Goal: Navigation & Orientation: Find specific page/section

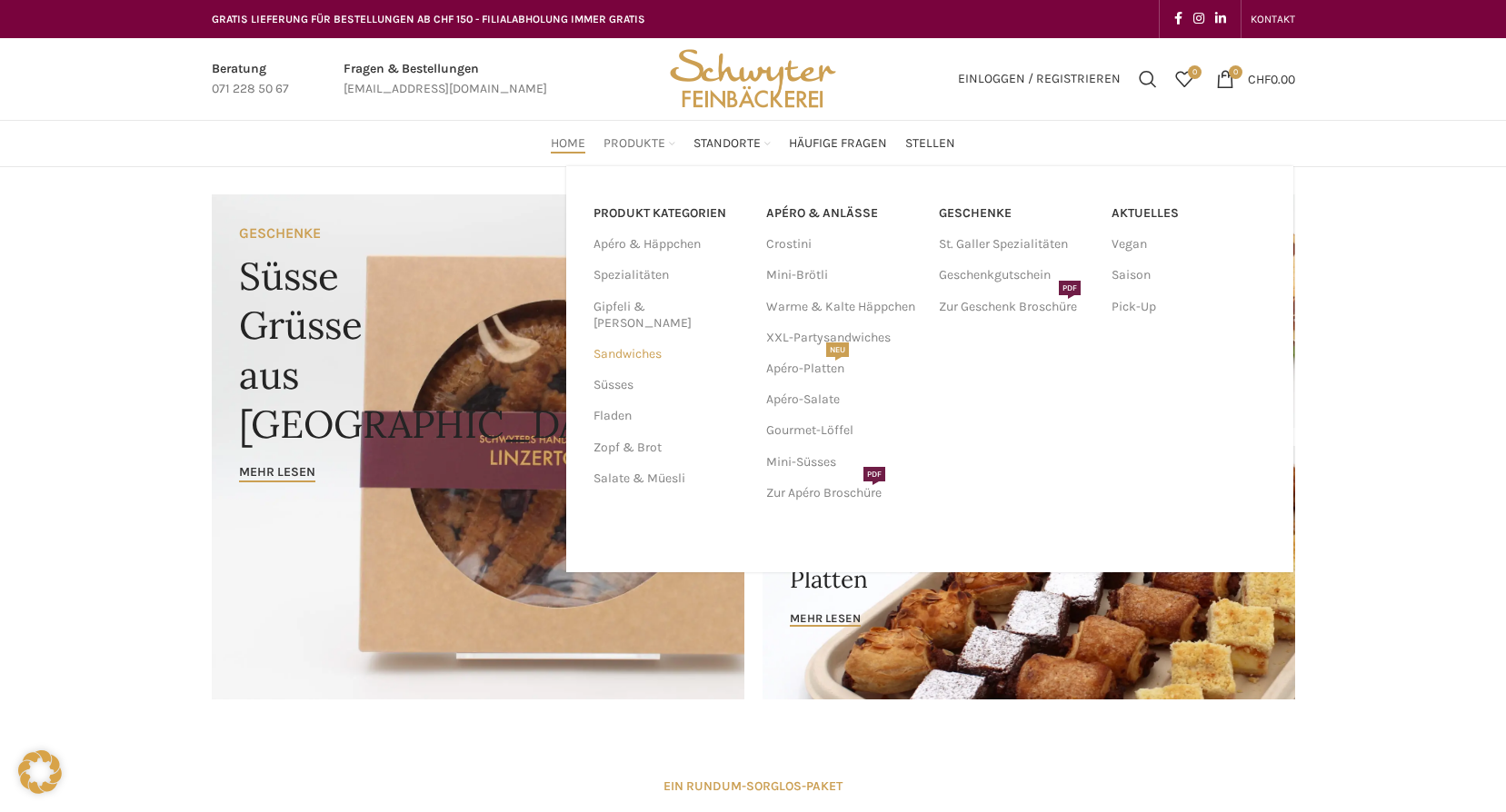
click at [619, 339] on link "Sandwiches" at bounding box center [669, 354] width 151 height 31
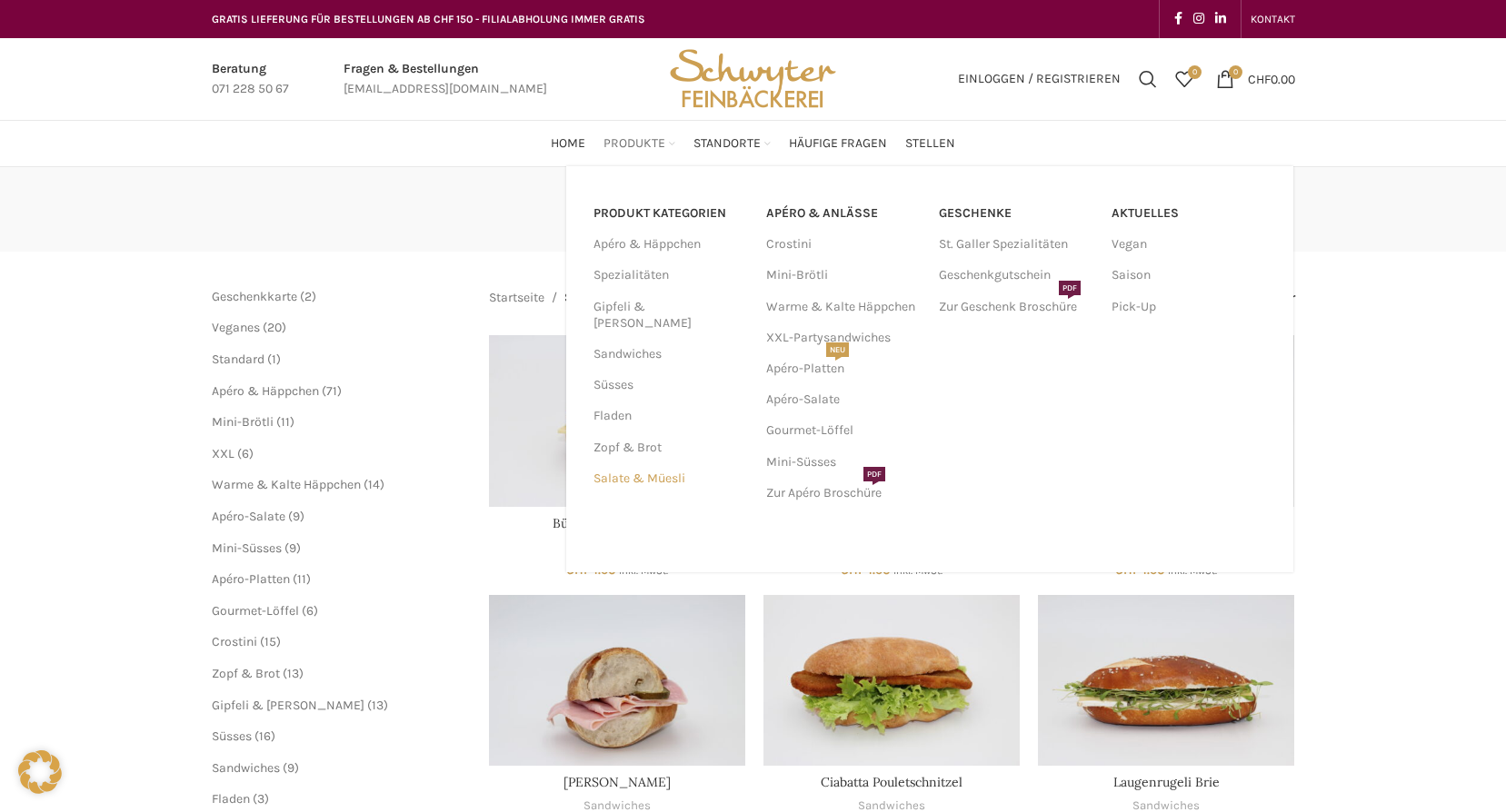
click at [633, 463] on link "Salate & Müesli" at bounding box center [669, 479] width 151 height 31
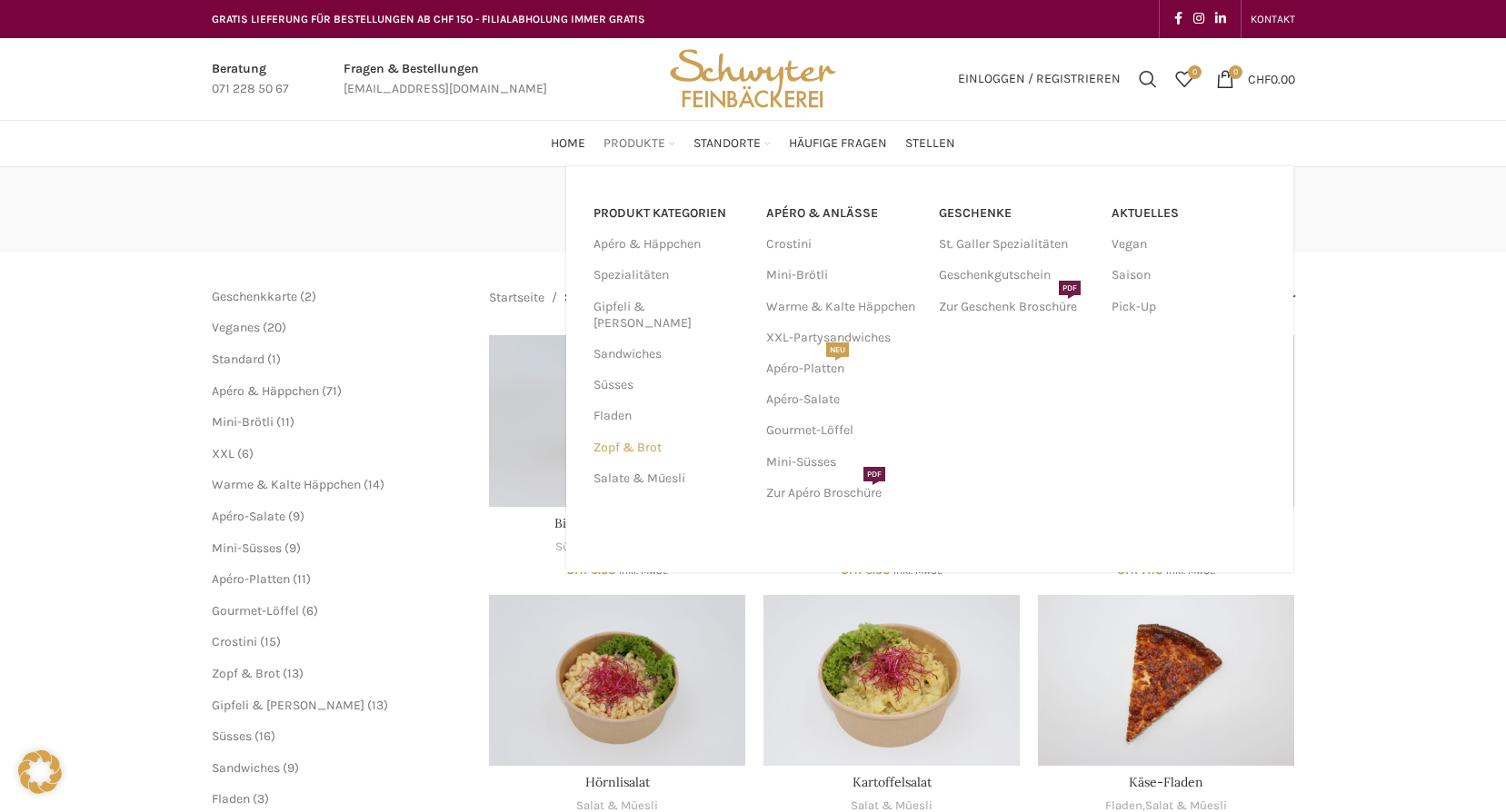
click at [643, 432] on link "Zopf & Brot" at bounding box center [669, 448] width 151 height 31
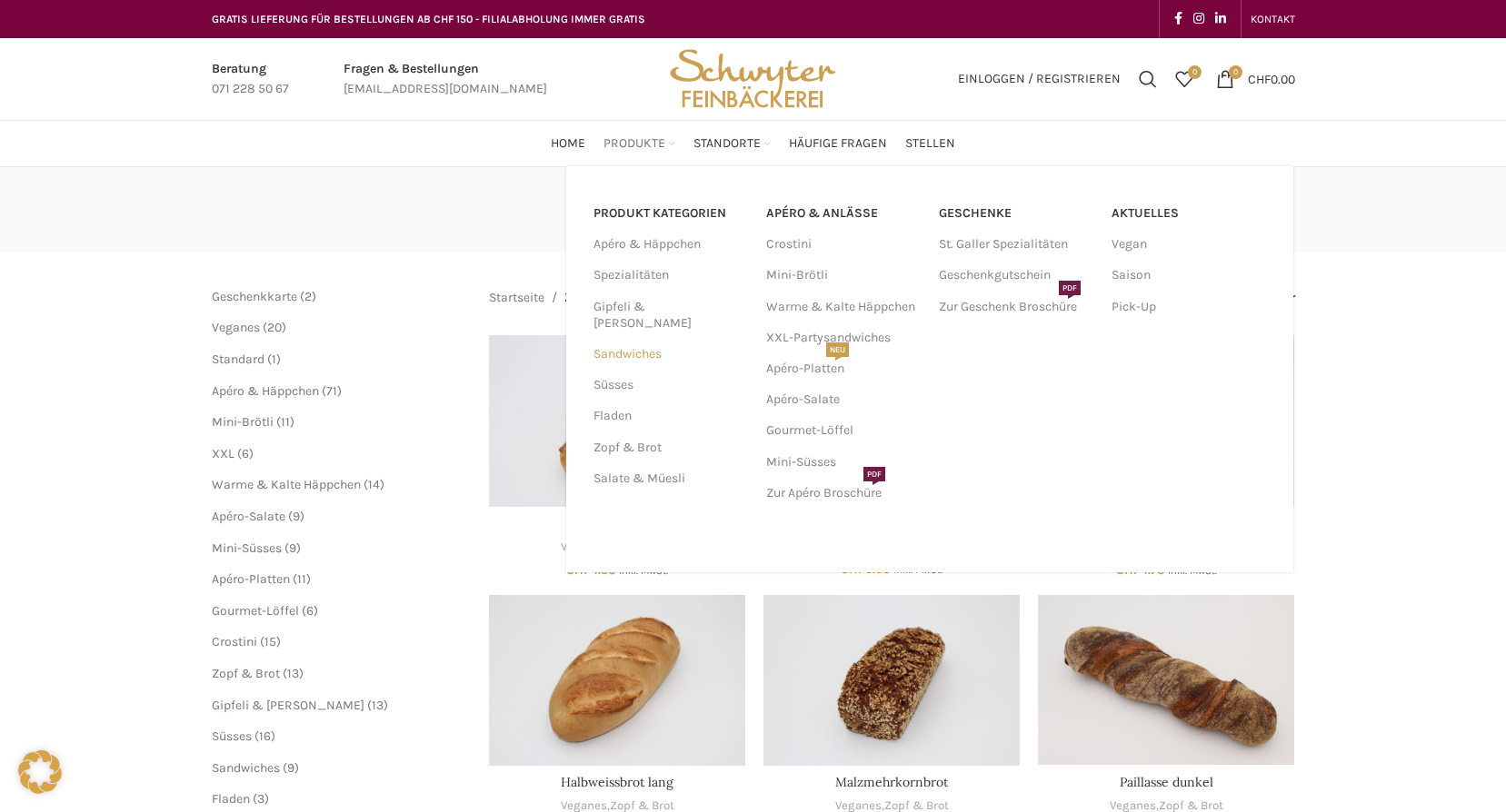
click at [652, 339] on link "Sandwiches" at bounding box center [669, 354] width 151 height 31
